Goal: Task Accomplishment & Management: Manage account settings

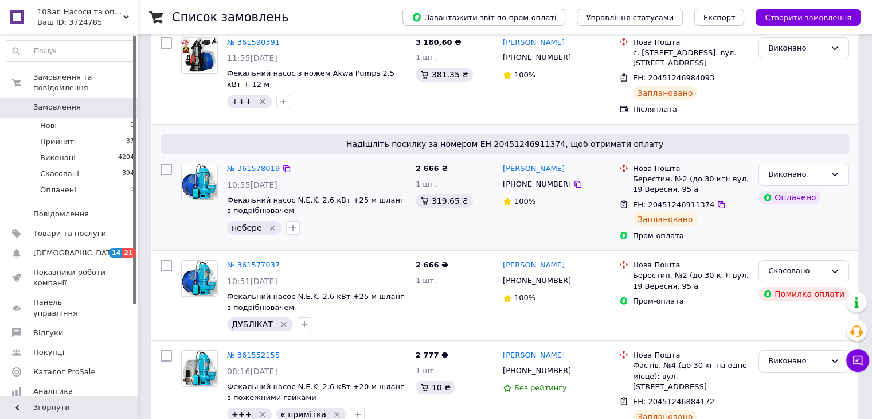
scroll to position [115, 0]
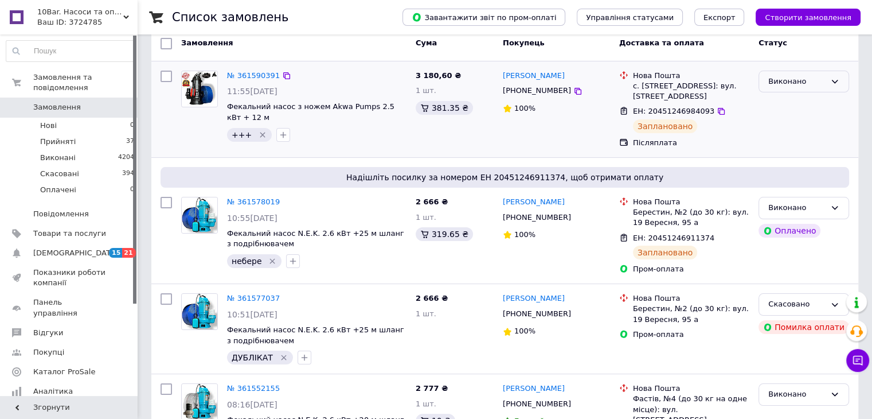
scroll to position [57, 0]
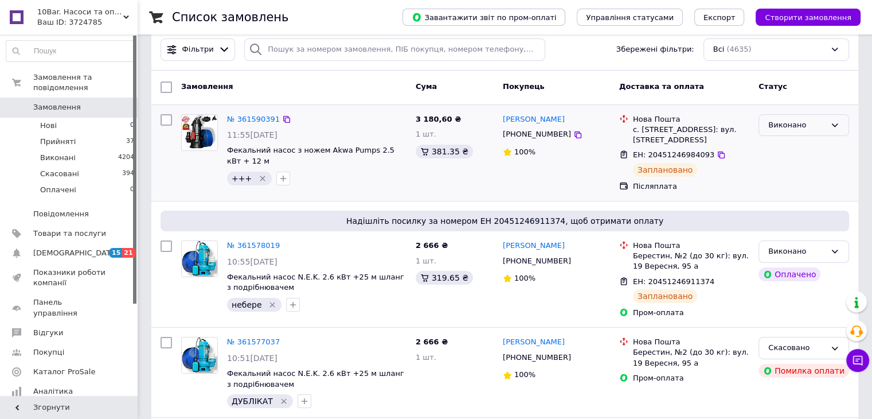
click at [781, 130] on div "Виконано" at bounding box center [804, 125] width 91 height 22
click at [790, 66] on div "Фільтри Збережені фільтри: Всі (4635)" at bounding box center [504, 49] width 707 height 41
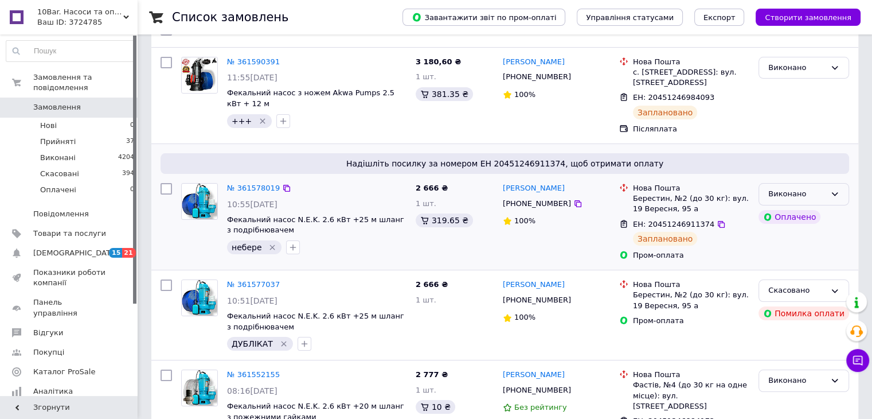
click at [810, 189] on div "Виконано" at bounding box center [797, 194] width 57 height 12
click at [848, 133] on div "№ 361590391 11:55[DATE] Фекальний насос з ножем Akwa Pumps 2.5 кВт + 12 м +++  …" at bounding box center [504, 96] width 707 height 96
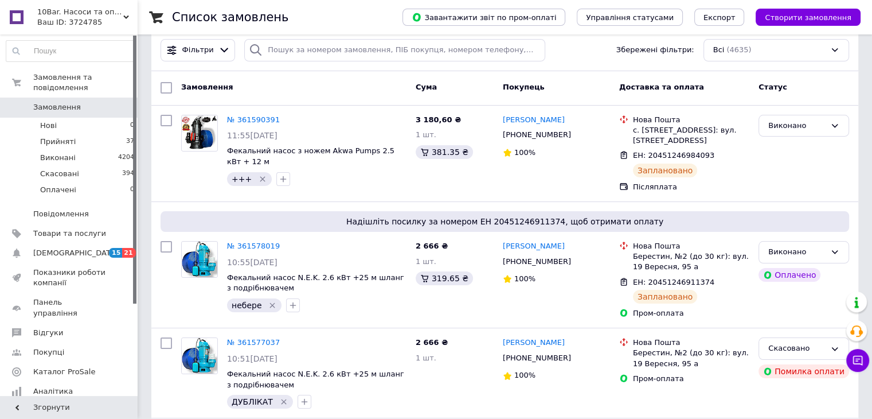
scroll to position [0, 0]
